Goal: Information Seeking & Learning: Check status

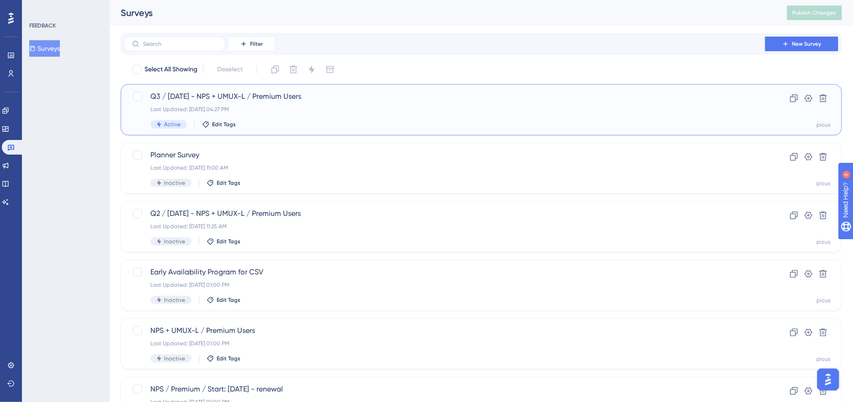
click at [271, 114] on div "Q3 / [DATE] - NPS + UMUX-L / Premium Users Last Updated: [DATE] 04:27 PM Active…" at bounding box center [444, 109] width 589 height 37
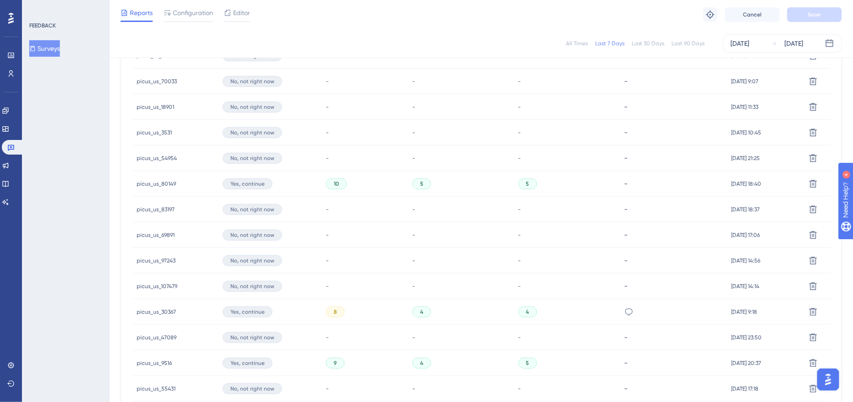
scroll to position [326, 0]
click at [9, 115] on link at bounding box center [5, 110] width 7 height 15
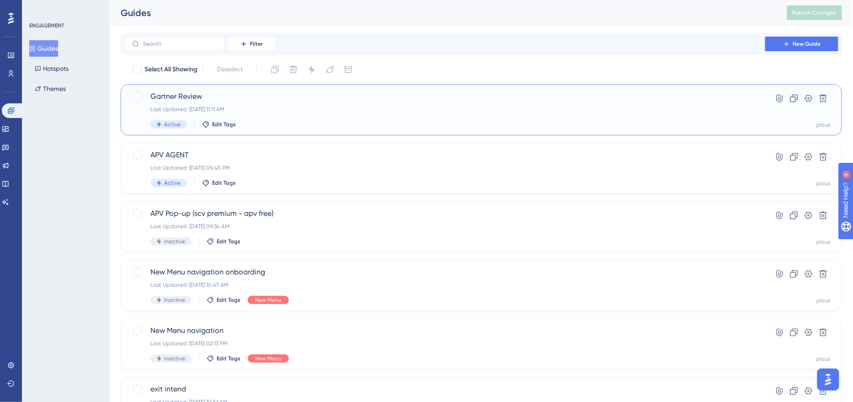
click at [326, 102] on div "Gartner Review Last Updated: [DATE] 11:11 AM Active Edit Tags" at bounding box center [444, 109] width 589 height 37
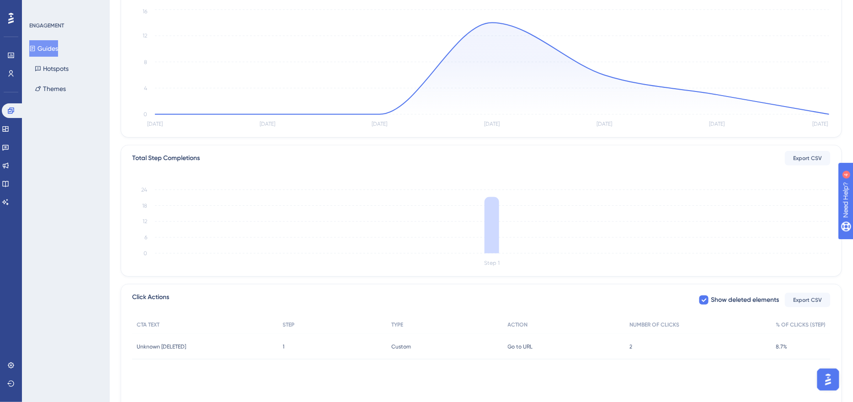
scroll to position [177, 0]
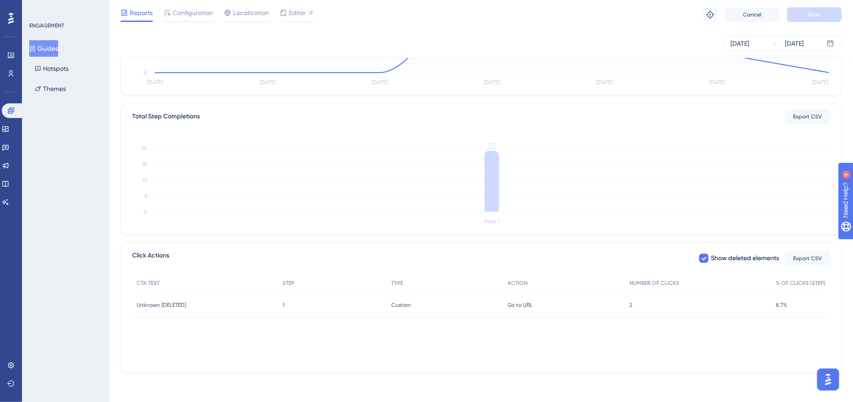
click at [174, 303] on span "Unknown [DELETED]" at bounding box center [161, 304] width 49 height 7
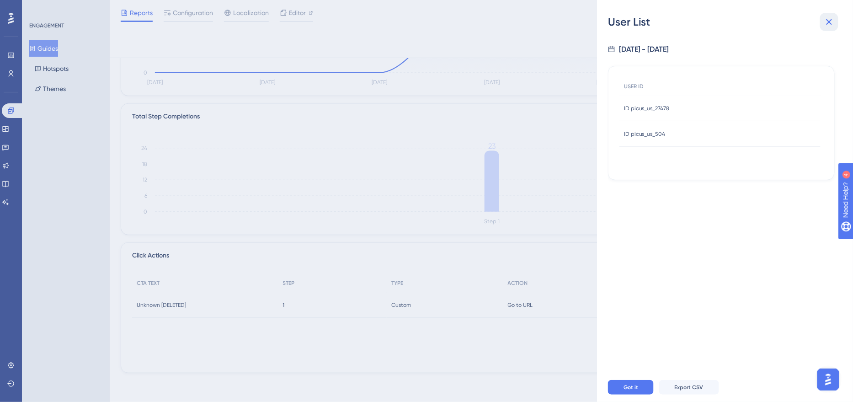
click at [822, 27] on button at bounding box center [829, 22] width 18 height 18
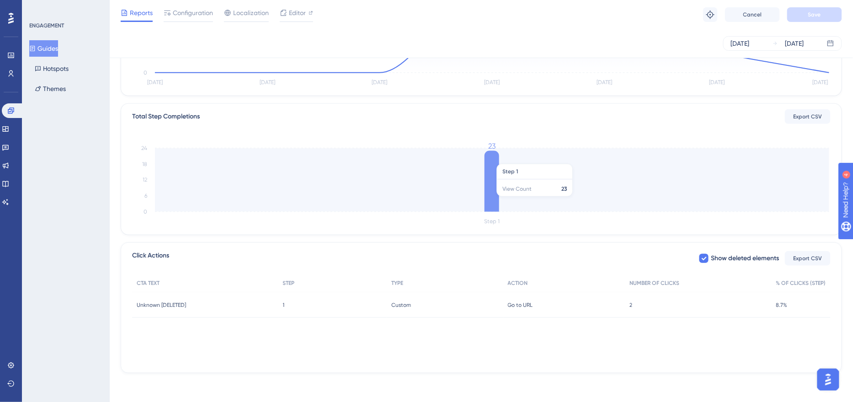
scroll to position [0, 0]
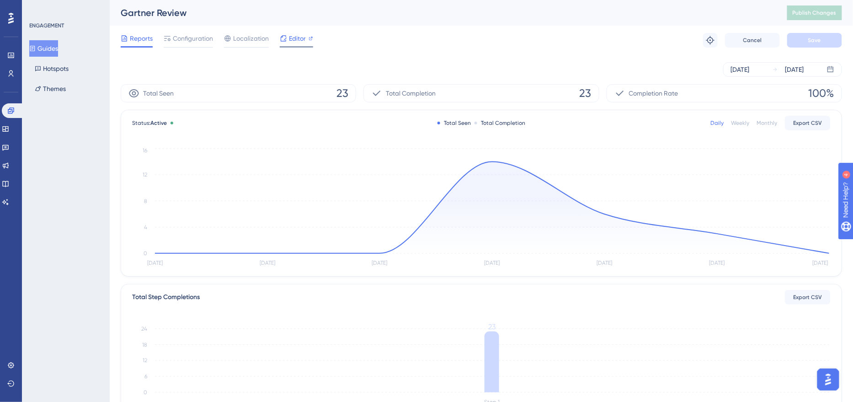
click at [310, 43] on div at bounding box center [311, 38] width 5 height 11
click at [299, 43] on span "Editor" at bounding box center [297, 38] width 17 height 11
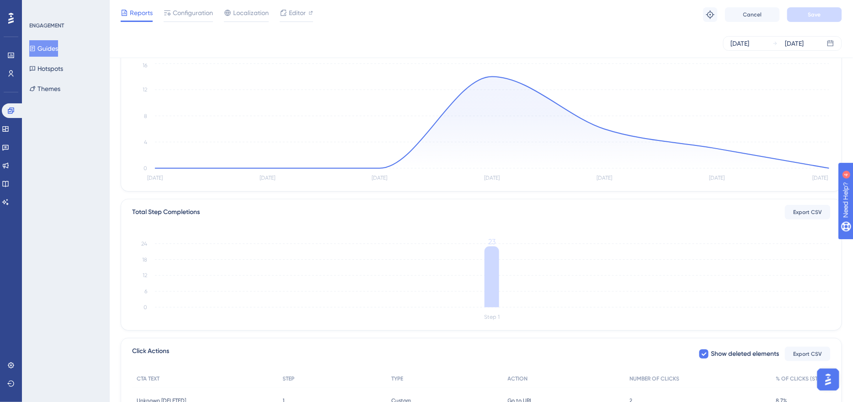
scroll to position [177, 0]
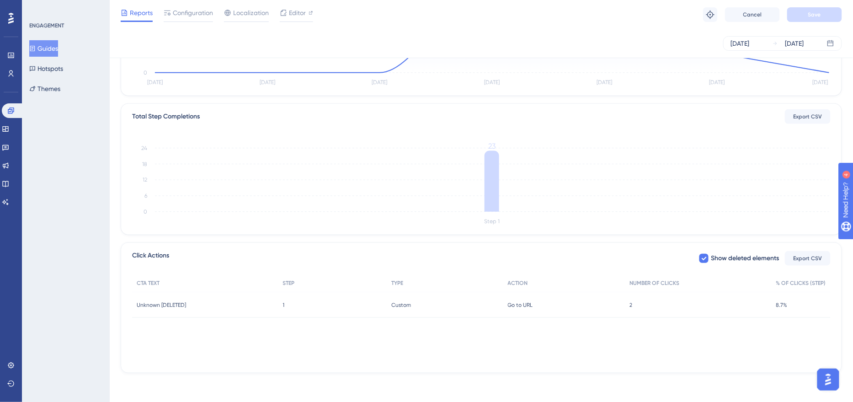
click at [523, 300] on div "Go to URL Go to URL" at bounding box center [564, 305] width 122 height 26
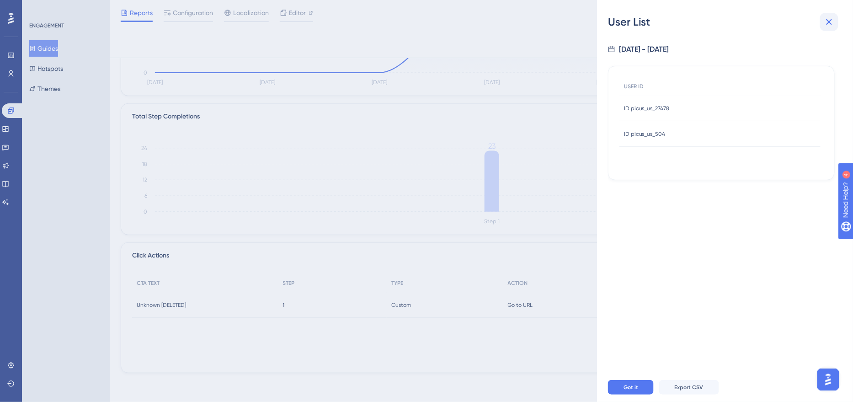
click at [833, 24] on icon at bounding box center [829, 21] width 11 height 11
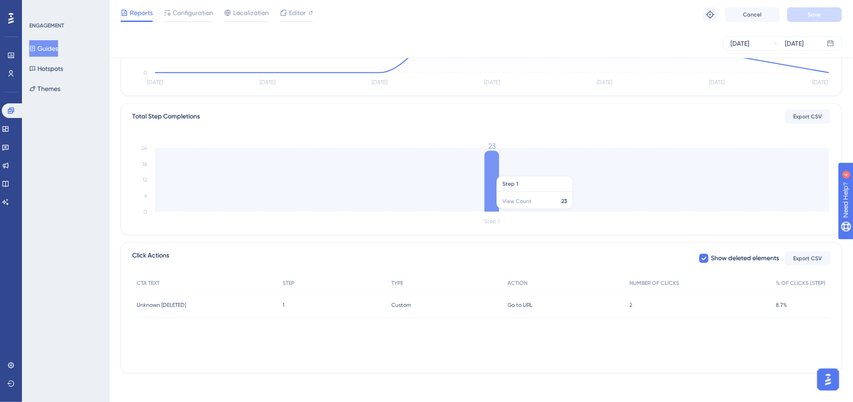
scroll to position [0, 0]
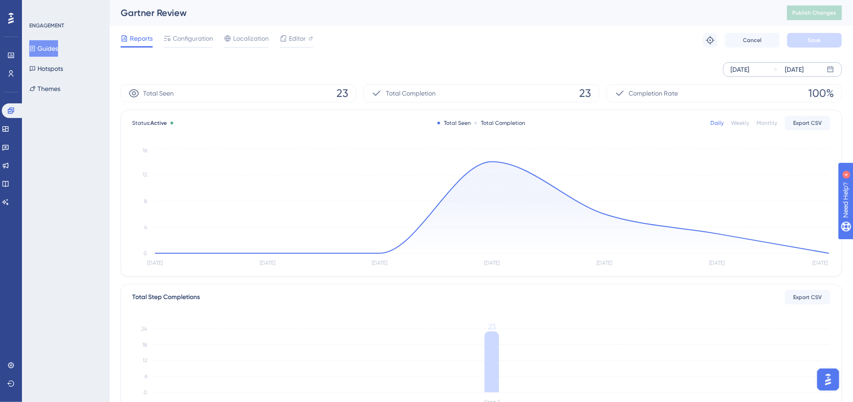
click at [742, 69] on div "[DATE]" at bounding box center [740, 69] width 19 height 11
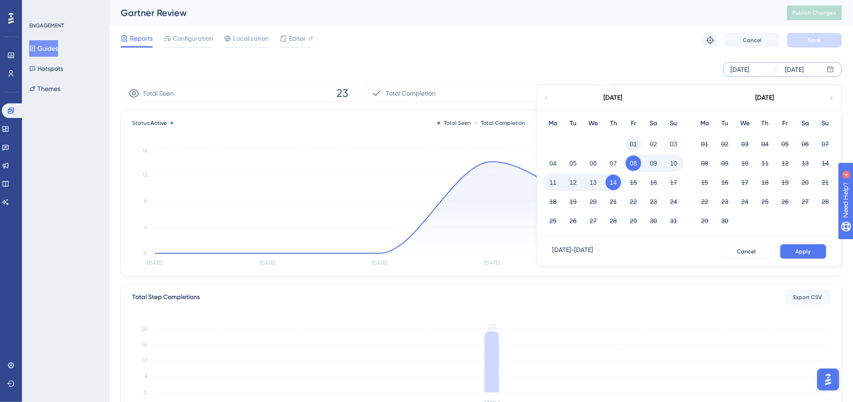
click at [631, 144] on button "01" at bounding box center [634, 144] width 16 height 16
click at [811, 251] on span "Apply" at bounding box center [803, 251] width 15 height 7
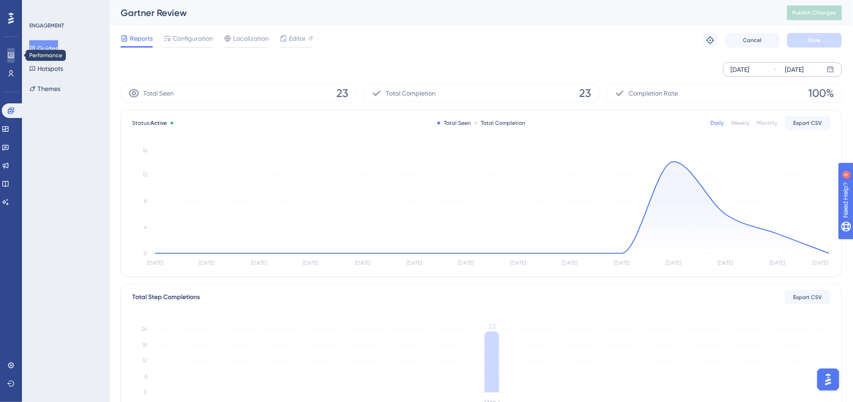
click at [8, 52] on icon at bounding box center [10, 55] width 7 height 7
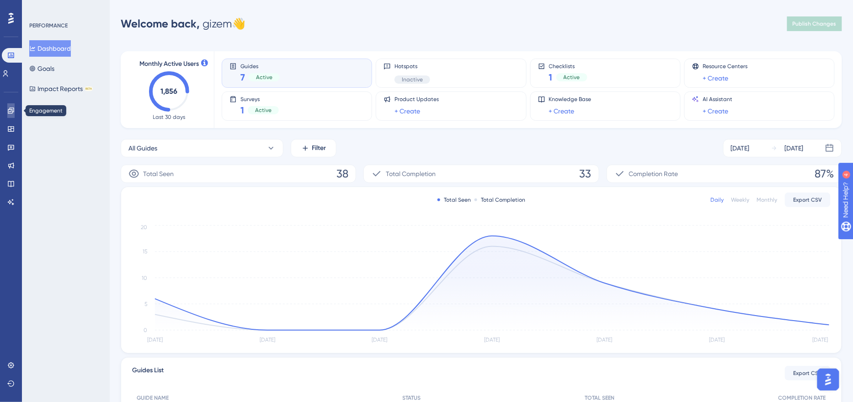
click at [8, 114] on icon at bounding box center [10, 110] width 7 height 7
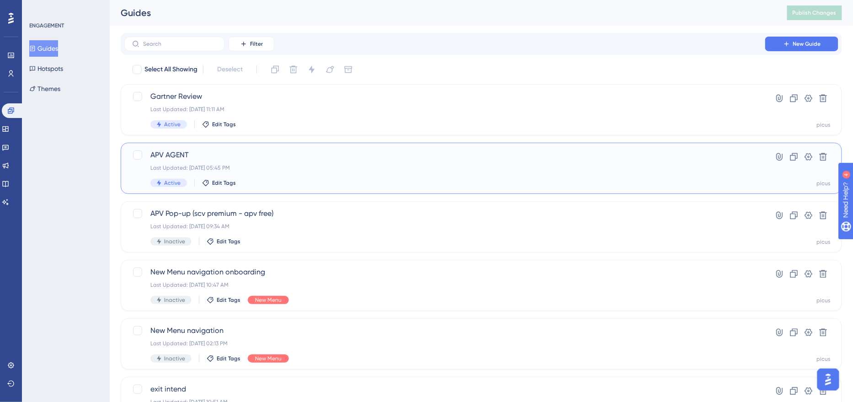
click at [352, 187] on div "Active Edit Tags" at bounding box center [444, 183] width 589 height 8
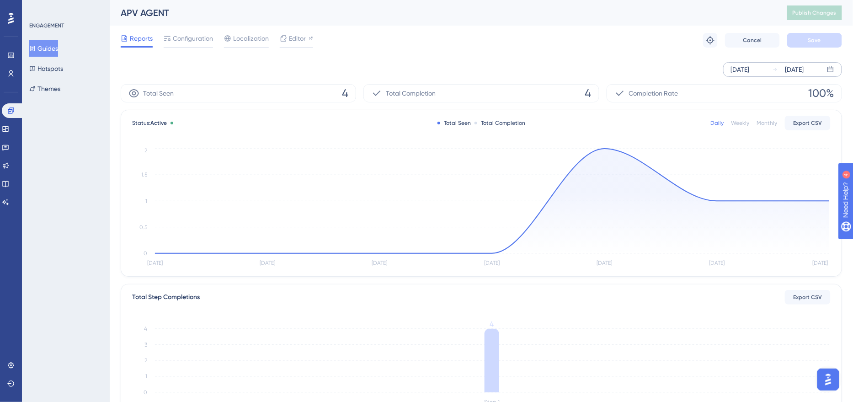
click at [739, 69] on div "[DATE]" at bounding box center [740, 69] width 19 height 11
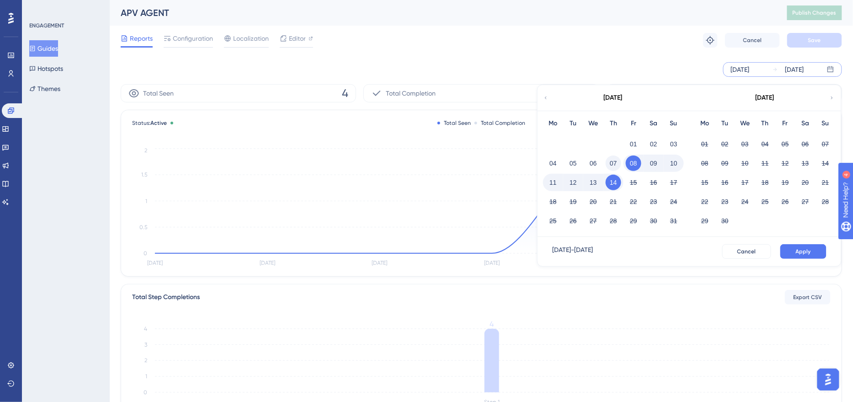
click at [615, 164] on button "07" at bounding box center [614, 163] width 16 height 16
click at [817, 251] on button "Apply" at bounding box center [803, 251] width 46 height 15
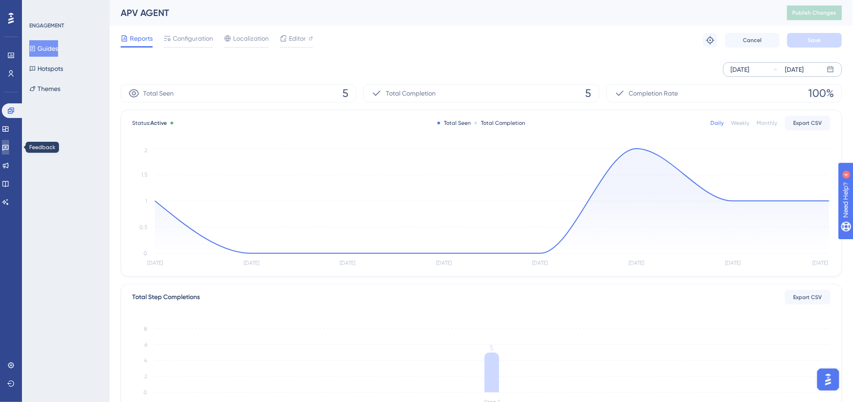
click at [9, 149] on link at bounding box center [5, 147] width 7 height 15
